Goal: Information Seeking & Learning: Learn about a topic

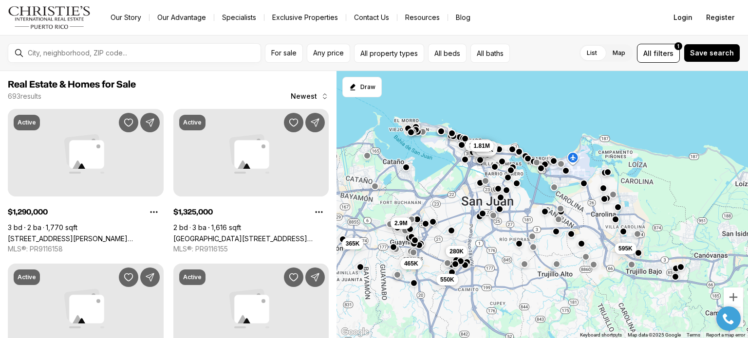
click at [484, 130] on div "595K 3M 2.58M 1.29M 650K 2.9M 365K 280K 550K 465K 1.33M 1.81M" at bounding box center [541, 205] width 411 height 268
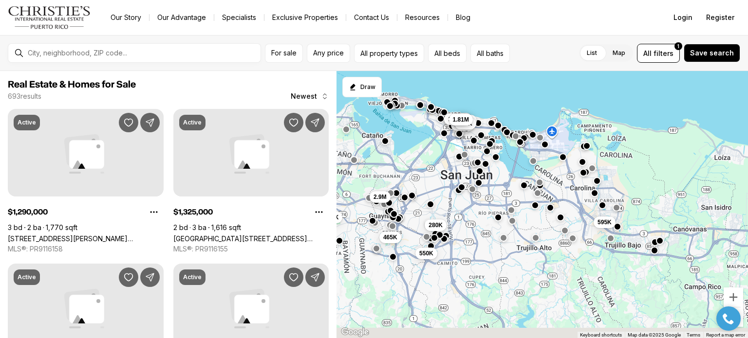
drag, startPoint x: 536, startPoint y: 251, endPoint x: 454, endPoint y: 82, distance: 188.2
click at [454, 82] on div "595K 3M 2.58M 1.29M 650K 2.9M 365K 280K 550K 465K 1.33M 1.81M" at bounding box center [541, 205] width 411 height 268
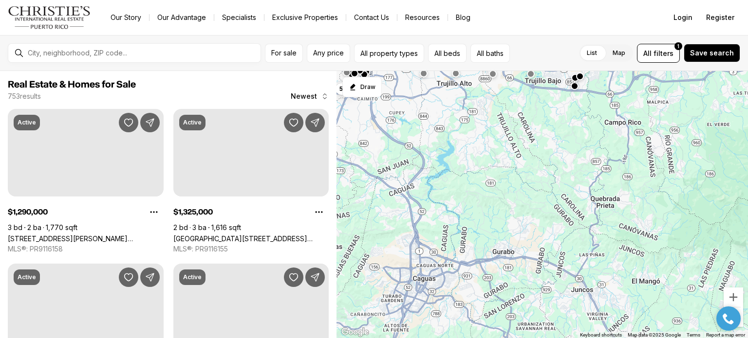
drag, startPoint x: 417, startPoint y: 103, endPoint x: 412, endPoint y: 100, distance: 5.6
click at [412, 100] on div "280K 550K" at bounding box center [541, 205] width 411 height 268
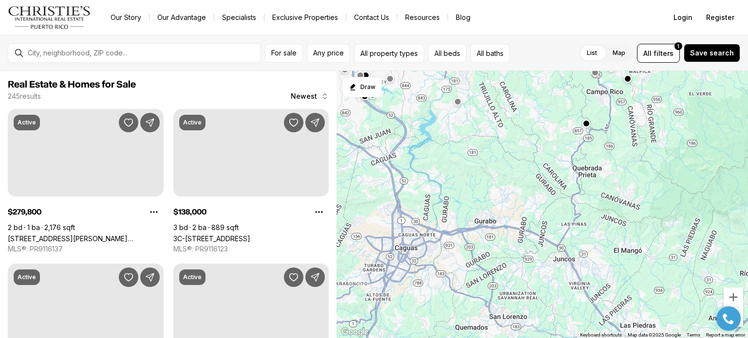
drag, startPoint x: 464, startPoint y: 210, endPoint x: 425, endPoint y: 60, distance: 154.6
click at [425, 60] on div "For sale Any price All property types All beds All baths List Map List Map All …" at bounding box center [374, 186] width 748 height 303
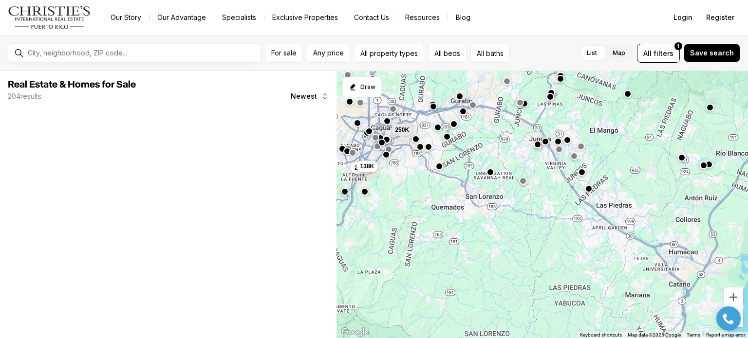
click at [438, 169] on button "button" at bounding box center [439, 167] width 8 height 8
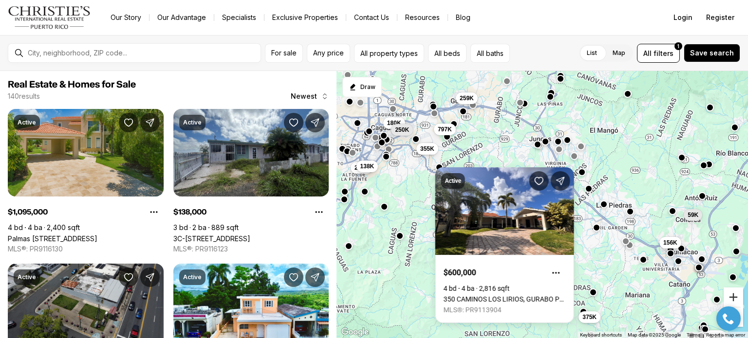
click at [736, 299] on button "Zoom in" at bounding box center [733, 297] width 19 height 19
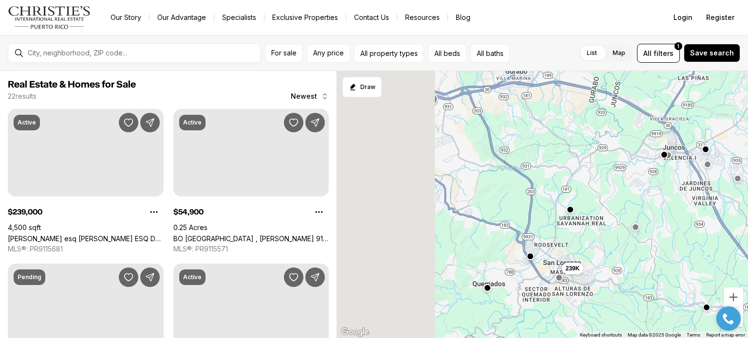
drag, startPoint x: 476, startPoint y: 216, endPoint x: 606, endPoint y: 290, distance: 150.0
click at [606, 290] on div "239K" at bounding box center [541, 205] width 411 height 268
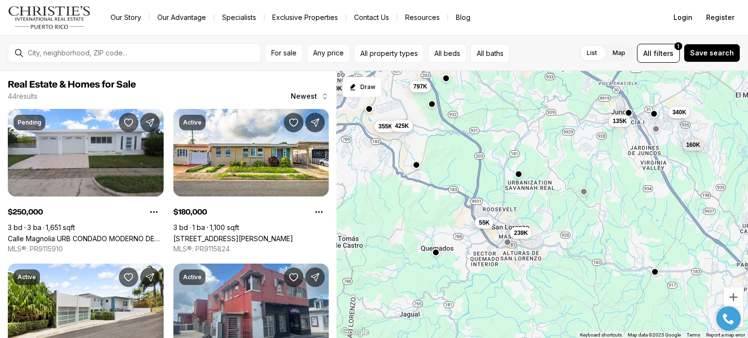
drag, startPoint x: 543, startPoint y: 212, endPoint x: 523, endPoint y: 194, distance: 27.3
click at [523, 194] on div "160K 135K 239K 55K 250K 180K 797K 355K 425K 260K 340K 1.85M" at bounding box center [541, 205] width 411 height 268
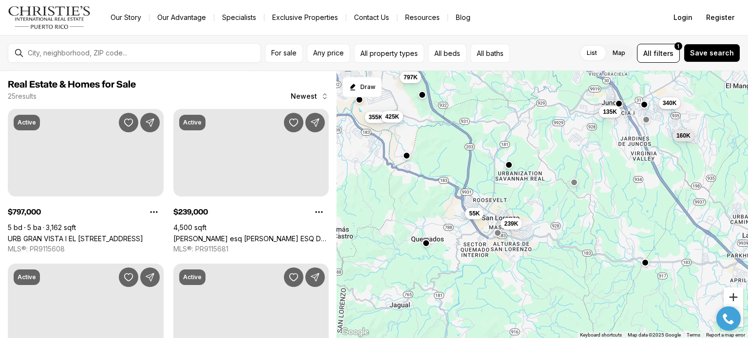
click at [728, 296] on button "Zoom in" at bounding box center [733, 297] width 19 height 19
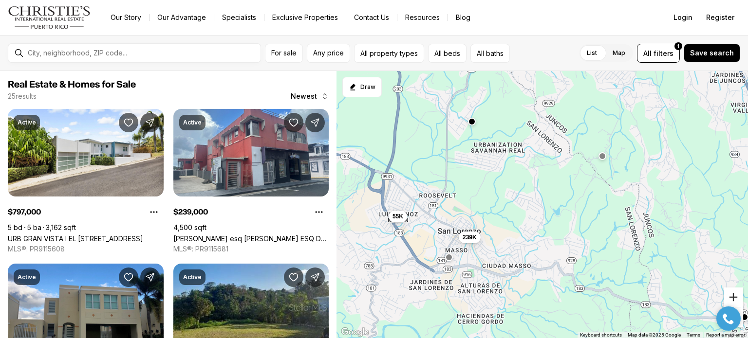
click at [728, 296] on button "Zoom in" at bounding box center [733, 297] width 19 height 19
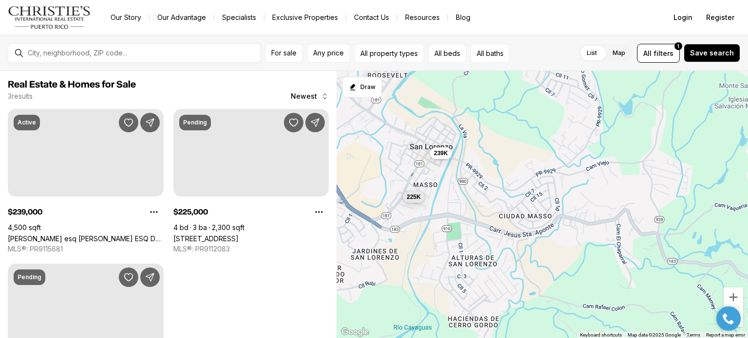
drag, startPoint x: 467, startPoint y: 294, endPoint x: 528, endPoint y: 169, distance: 138.9
click at [528, 169] on div "225K 225K 239K" at bounding box center [541, 205] width 411 height 268
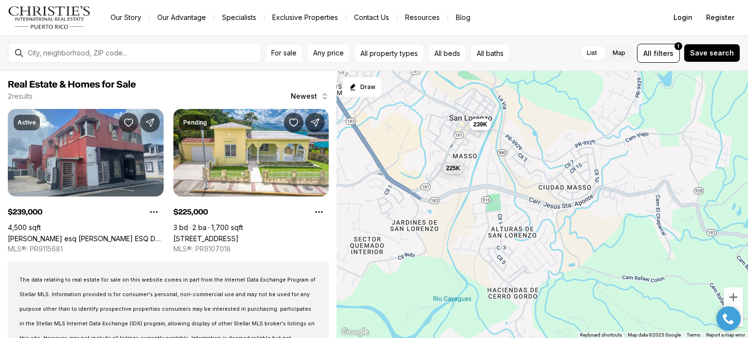
drag, startPoint x: 467, startPoint y: 204, endPoint x: 506, endPoint y: 179, distance: 47.3
click at [506, 179] on div "225K 239K" at bounding box center [541, 205] width 411 height 268
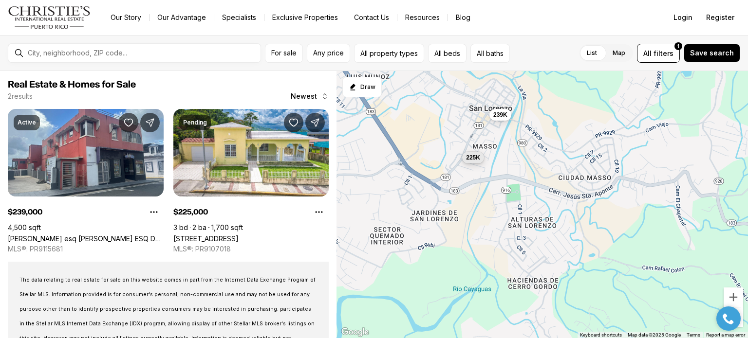
click at [473, 158] on span "225K" at bounding box center [473, 158] width 14 height 8
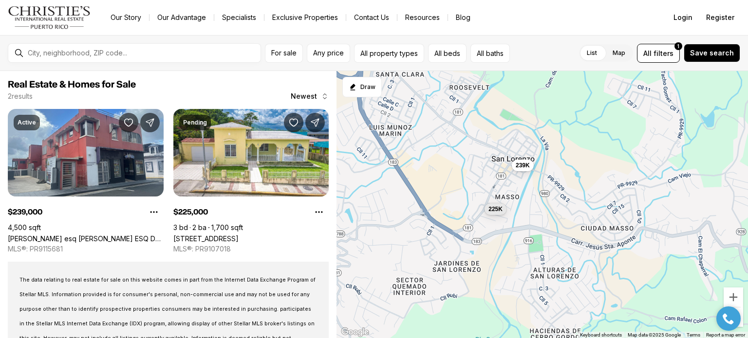
drag, startPoint x: 543, startPoint y: 140, endPoint x: 562, endPoint y: 197, distance: 60.1
click at [562, 197] on div "225K 239K" at bounding box center [541, 205] width 411 height 268
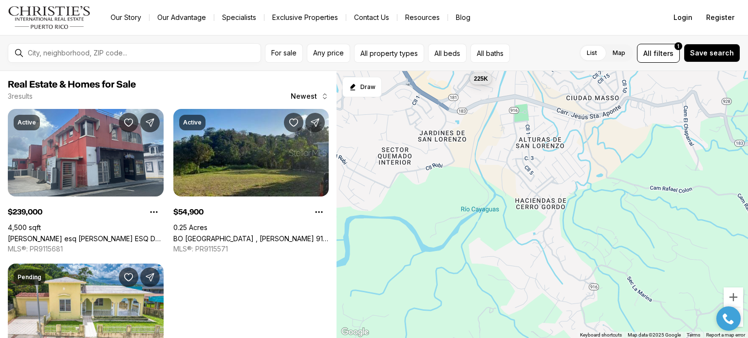
drag, startPoint x: 568, startPoint y: 245, endPoint x: 569, endPoint y: 82, distance: 163.6
click at [569, 82] on div "225K 239K 55K" at bounding box center [541, 205] width 411 height 268
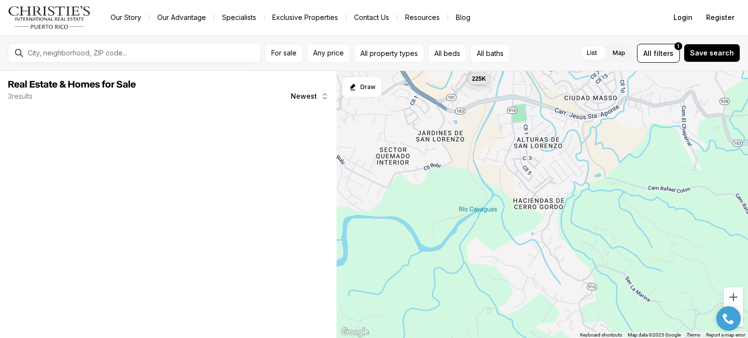
click at [555, 201] on div "225K" at bounding box center [541, 205] width 411 height 268
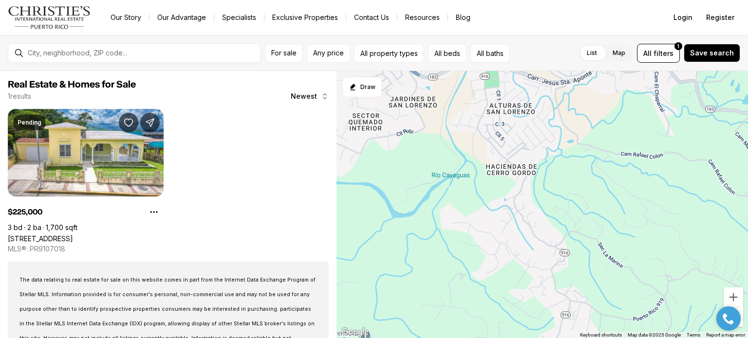
drag, startPoint x: 555, startPoint y: 201, endPoint x: 525, endPoint y: 165, distance: 47.0
click at [525, 165] on div "225K" at bounding box center [541, 205] width 411 height 268
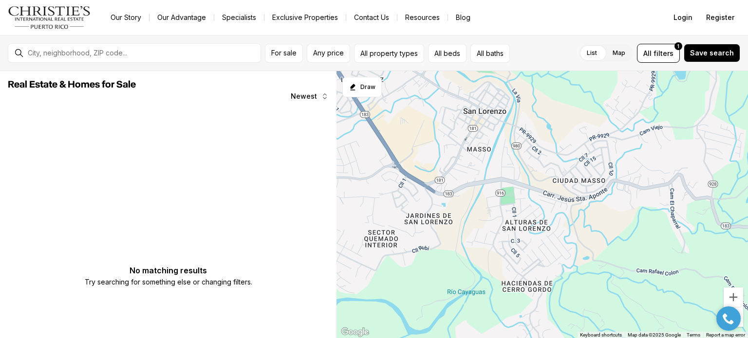
drag, startPoint x: 525, startPoint y: 165, endPoint x: 548, endPoint y: 314, distance: 150.8
click at [548, 314] on div at bounding box center [541, 205] width 411 height 268
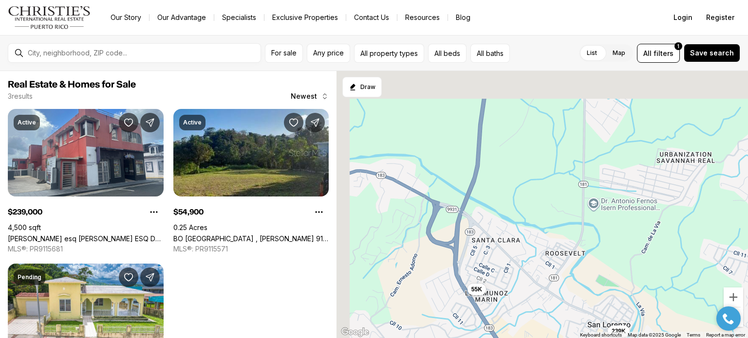
drag, startPoint x: 485, startPoint y: 136, endPoint x: 594, endPoint y: 284, distance: 183.9
click at [594, 284] on div "239K 55K 225K" at bounding box center [541, 205] width 411 height 268
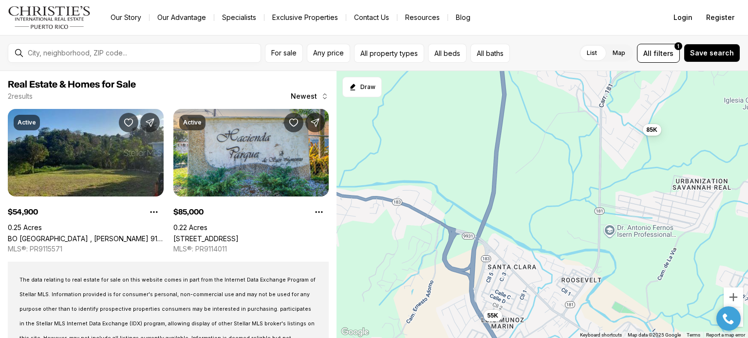
click at [740, 311] on div at bounding box center [728, 319] width 34 height 24
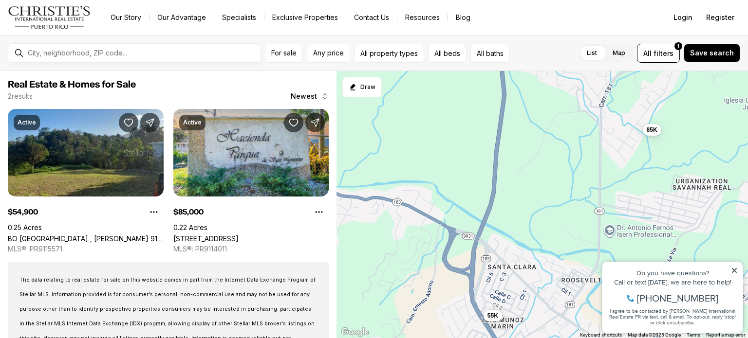
click at [740, 311] on div "Do you have questions? Call or text today, we are here to help! 347-797-5825 I …" at bounding box center [672, 297] width 140 height 71
click at [736, 274] on icon at bounding box center [734, 270] width 7 height 7
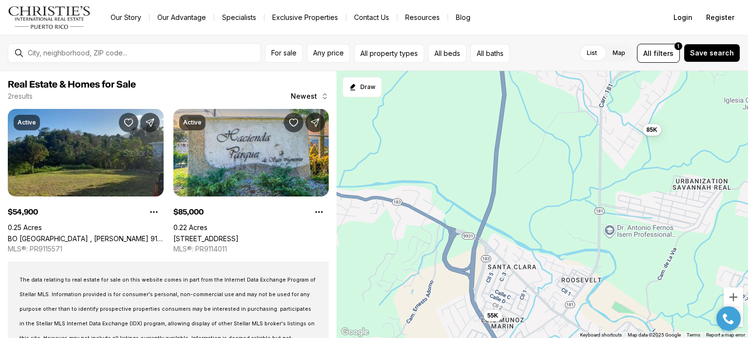
click at [740, 309] on div at bounding box center [728, 319] width 34 height 24
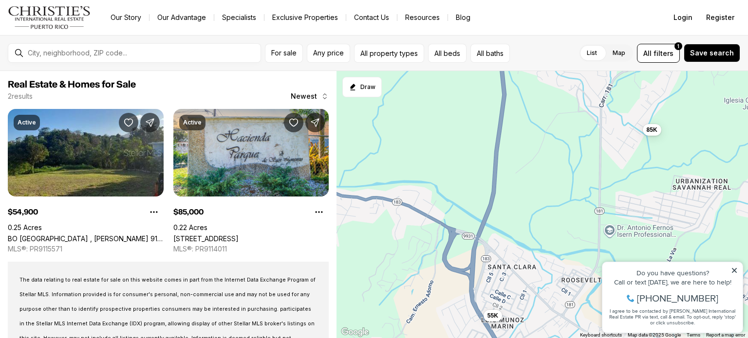
drag, startPoint x: 730, startPoint y: 294, endPoint x: 719, endPoint y: 287, distance: 13.1
click at [719, 287] on div "Do you have questions? Call or text today, we are here to help! 347-797-5825 I …" at bounding box center [672, 297] width 140 height 71
click at [739, 272] on div "Do you have questions? Call or text today, we are here to help! 347-797-5825 I …" at bounding box center [672, 297] width 140 height 71
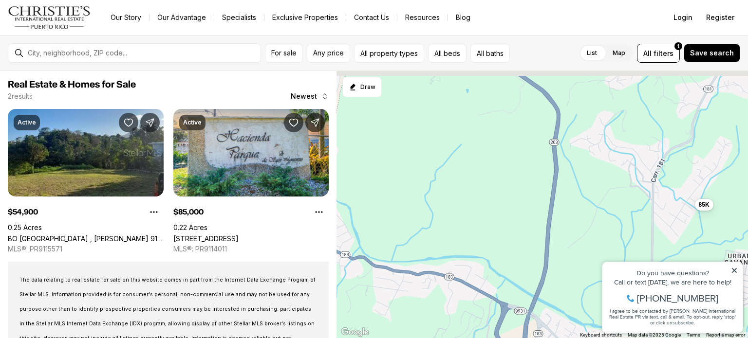
drag, startPoint x: 1216, startPoint y: 419, endPoint x: 691, endPoint y: 281, distance: 543.6
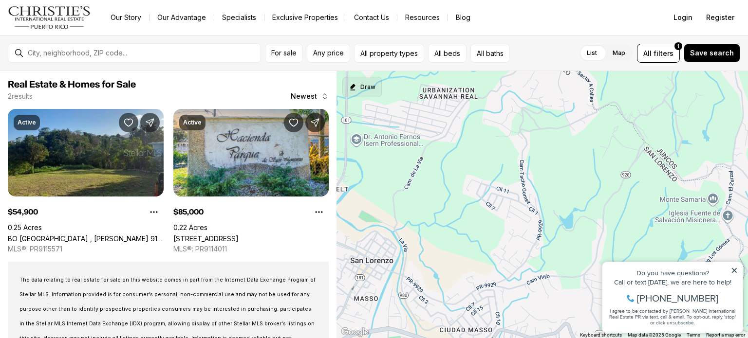
click at [357, 77] on button "Draw" at bounding box center [361, 87] width 39 height 20
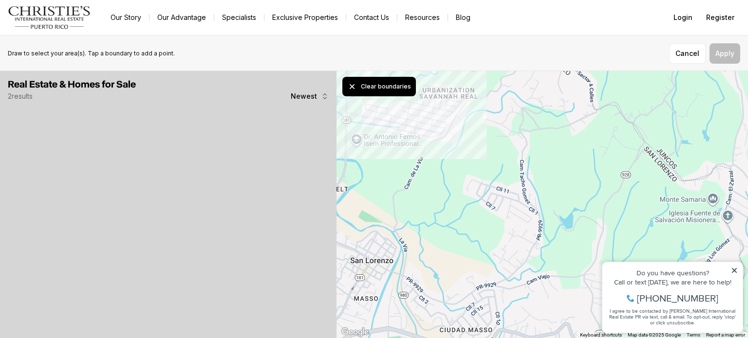
drag, startPoint x: 347, startPoint y: 105, endPoint x: 413, endPoint y: 149, distance: 79.4
click at [413, 149] on div at bounding box center [541, 205] width 411 height 268
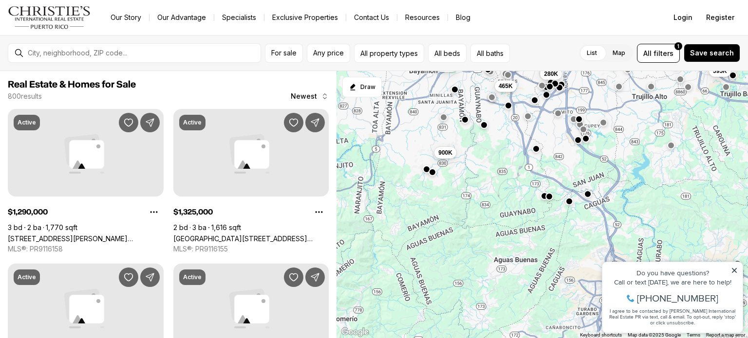
drag, startPoint x: 470, startPoint y: 292, endPoint x: 518, endPoint y: 160, distance: 140.0
click at [518, 160] on div "595K 3M 2.58M 1.29M 650K 2.9M 365K 280K 465K 1.33M 1.81M 900K" at bounding box center [541, 205] width 411 height 268
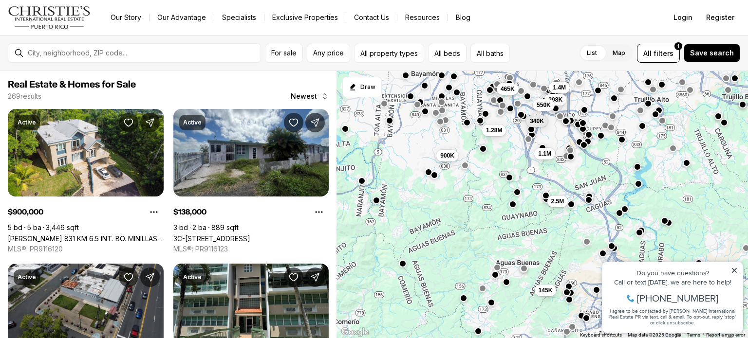
click at [485, 149] on button "button" at bounding box center [483, 149] width 8 height 8
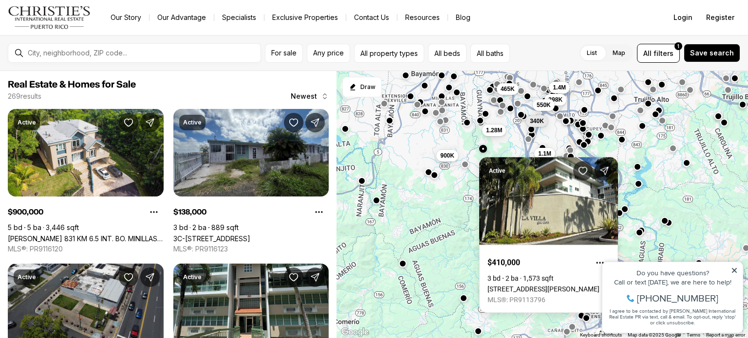
click at [466, 168] on button "button" at bounding box center [465, 165] width 8 height 8
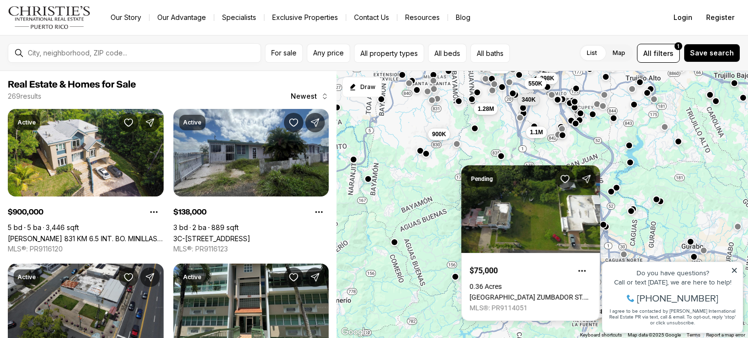
drag, startPoint x: 497, startPoint y: 161, endPoint x: 485, endPoint y: 128, distance: 35.3
click at [485, 128] on div "1.4M 398K 550K 465K 340K 1.28M 1.1M 900K 2.5M 235K 138K 145K" at bounding box center [541, 205] width 411 height 268
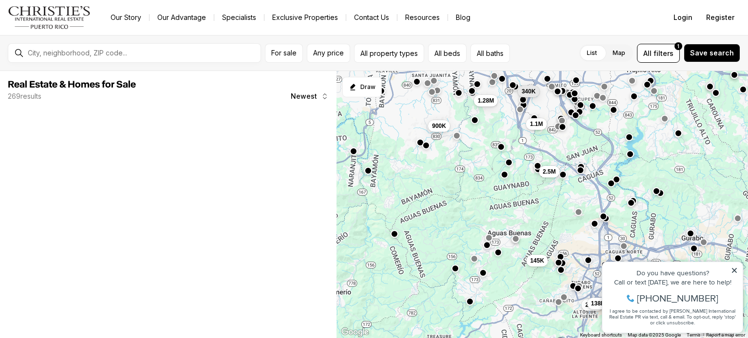
click at [501, 149] on button "button" at bounding box center [501, 147] width 8 height 8
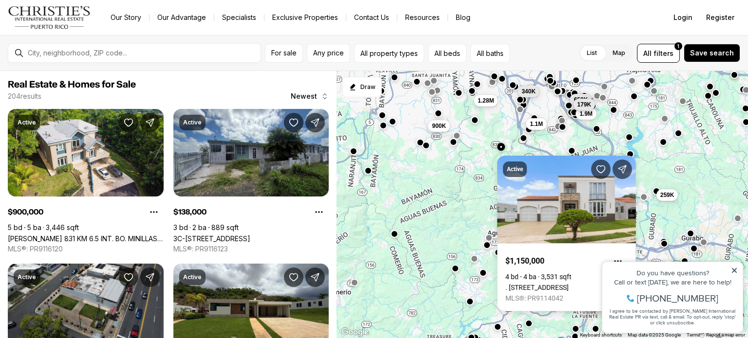
click at [471, 168] on div "1.9M 650K 179K 340K 1.28M 1.1M 900K 2.5M 259K 235K 138K 145K" at bounding box center [541, 205] width 411 height 268
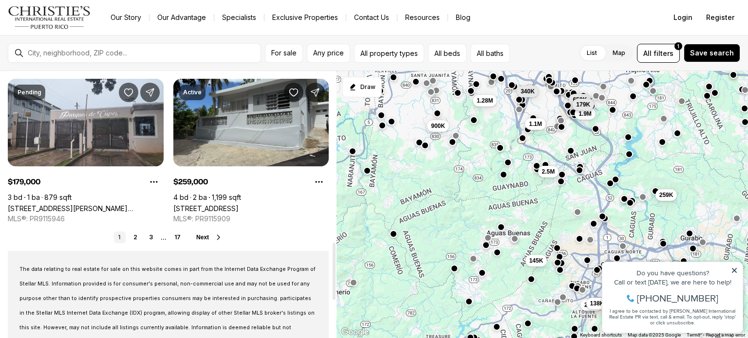
scroll to position [803, 0]
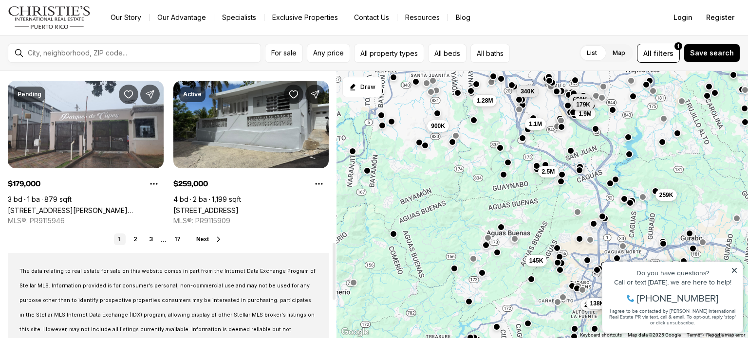
drag, startPoint x: 333, startPoint y: 120, endPoint x: 348, endPoint y: 291, distance: 171.6
click at [336, 291] on div at bounding box center [334, 271] width 3 height 57
click at [202, 239] on span "Next" at bounding box center [202, 239] width 13 height 7
